Goal: Task Accomplishment & Management: Use online tool/utility

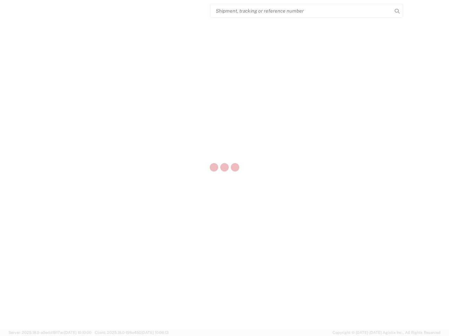
select select "US"
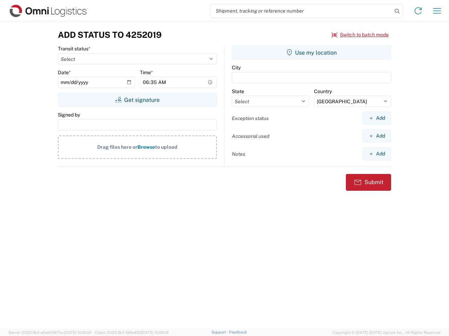
click at [301, 11] on input "search" at bounding box center [301, 10] width 182 height 13
click at [397, 11] on icon at bounding box center [397, 11] width 10 height 10
click at [418, 11] on icon at bounding box center [417, 10] width 11 height 11
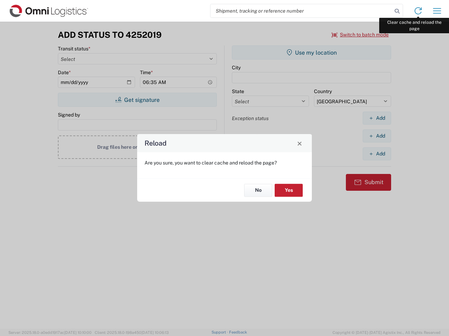
click at [437, 11] on div "Reload Are you sure, you want to clear cache and reload the page? No Yes" at bounding box center [224, 168] width 449 height 336
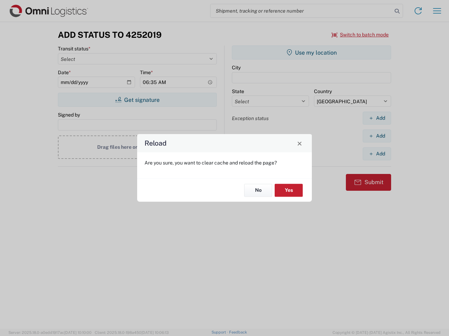
click at [360, 35] on div "Reload Are you sure, you want to clear cache and reload the page? No Yes" at bounding box center [224, 168] width 449 height 336
click at [137, 100] on div "Reload Are you sure, you want to clear cache and reload the page? No Yes" at bounding box center [224, 168] width 449 height 336
click at [311, 53] on div "Reload Are you sure, you want to clear cache and reload the page? No Yes" at bounding box center [224, 168] width 449 height 336
click at [376, 118] on div "Reload Are you sure, you want to clear cache and reload the page? No Yes" at bounding box center [224, 168] width 449 height 336
click at [376, 136] on div "Reload Are you sure, you want to clear cache and reload the page? No Yes" at bounding box center [224, 168] width 449 height 336
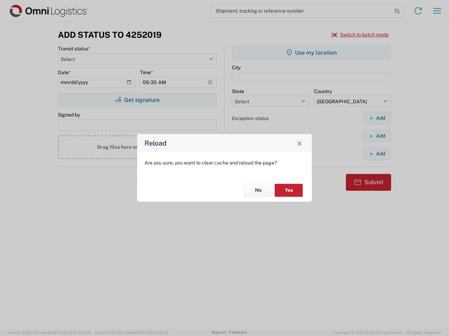
click at [376, 154] on div "Reload Are you sure, you want to clear cache and reload the page? No Yes" at bounding box center [224, 168] width 449 height 336
